Goal: Navigation & Orientation: Find specific page/section

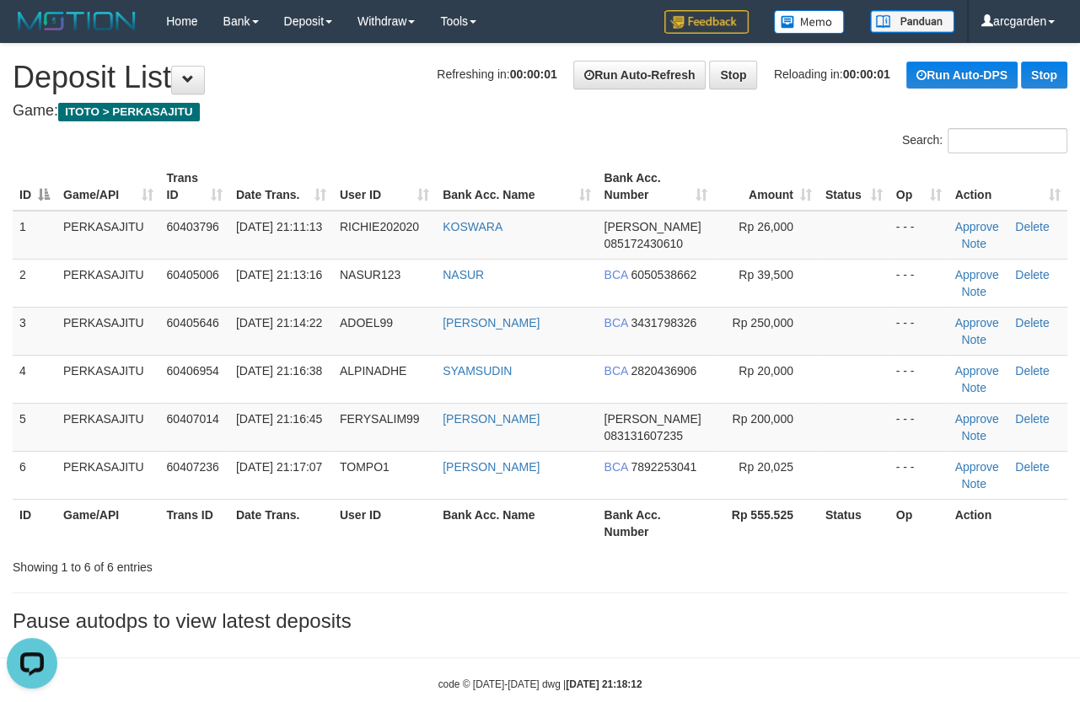
click at [992, 107] on h4 "Game: ITOTO > PERKASAJITU" at bounding box center [540, 111] width 1055 height 17
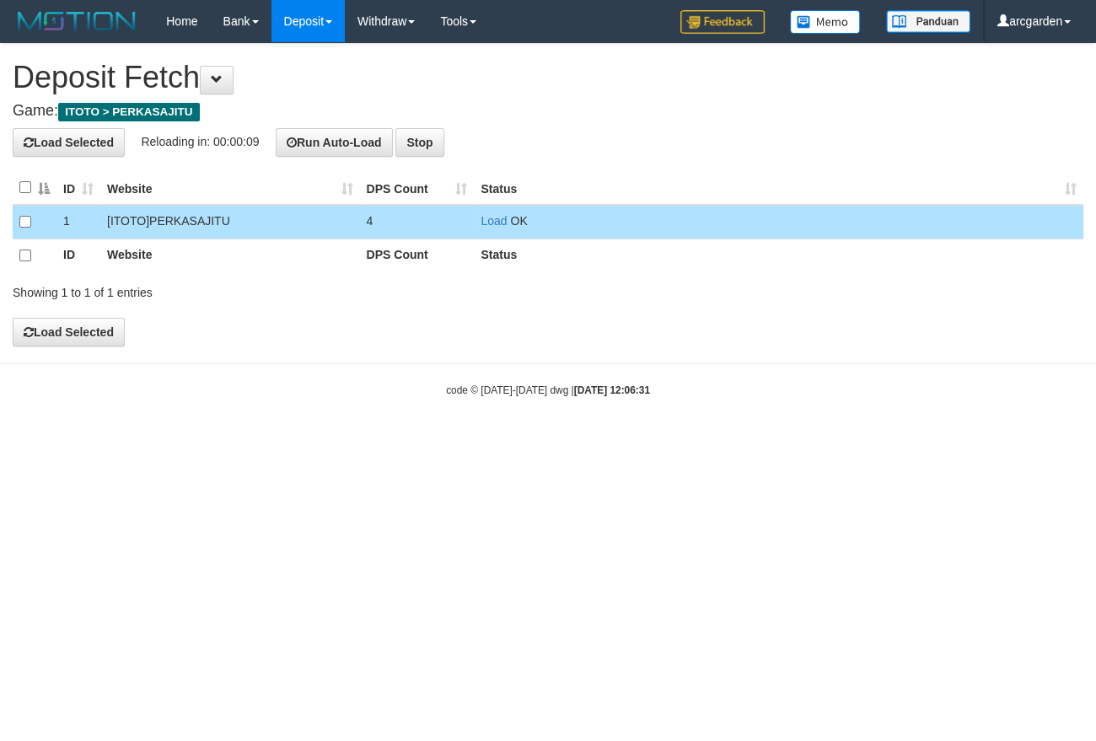
click at [978, 427] on body "Toggle navigation Home Bank Account List Load By Website Group [ITOTO] PERKASAJ…" at bounding box center [548, 220] width 1096 height 440
click at [557, 440] on html "Toggle navigation Home Bank Account List Load By Website Group [ITOTO] PERKASAJ…" at bounding box center [548, 220] width 1096 height 440
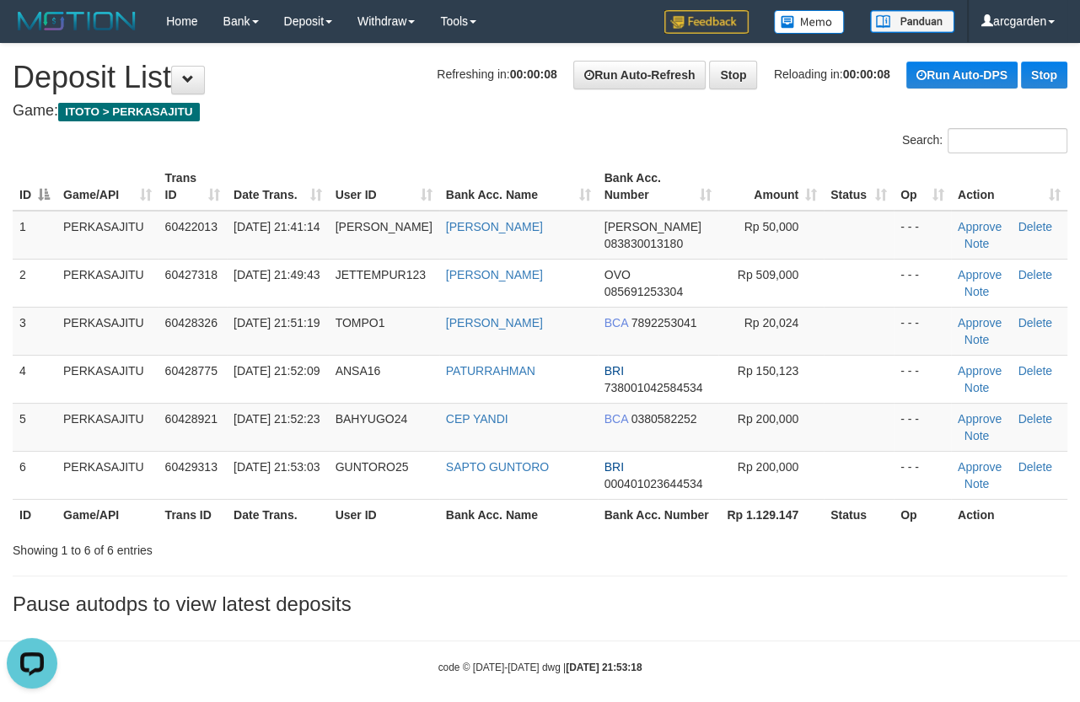
click at [980, 623] on body "Toggle navigation Home Bank Account List Load By Website Group [ITOTO] PERKASAJ…" at bounding box center [540, 358] width 1080 height 717
